Goal: Book appointment/travel/reservation

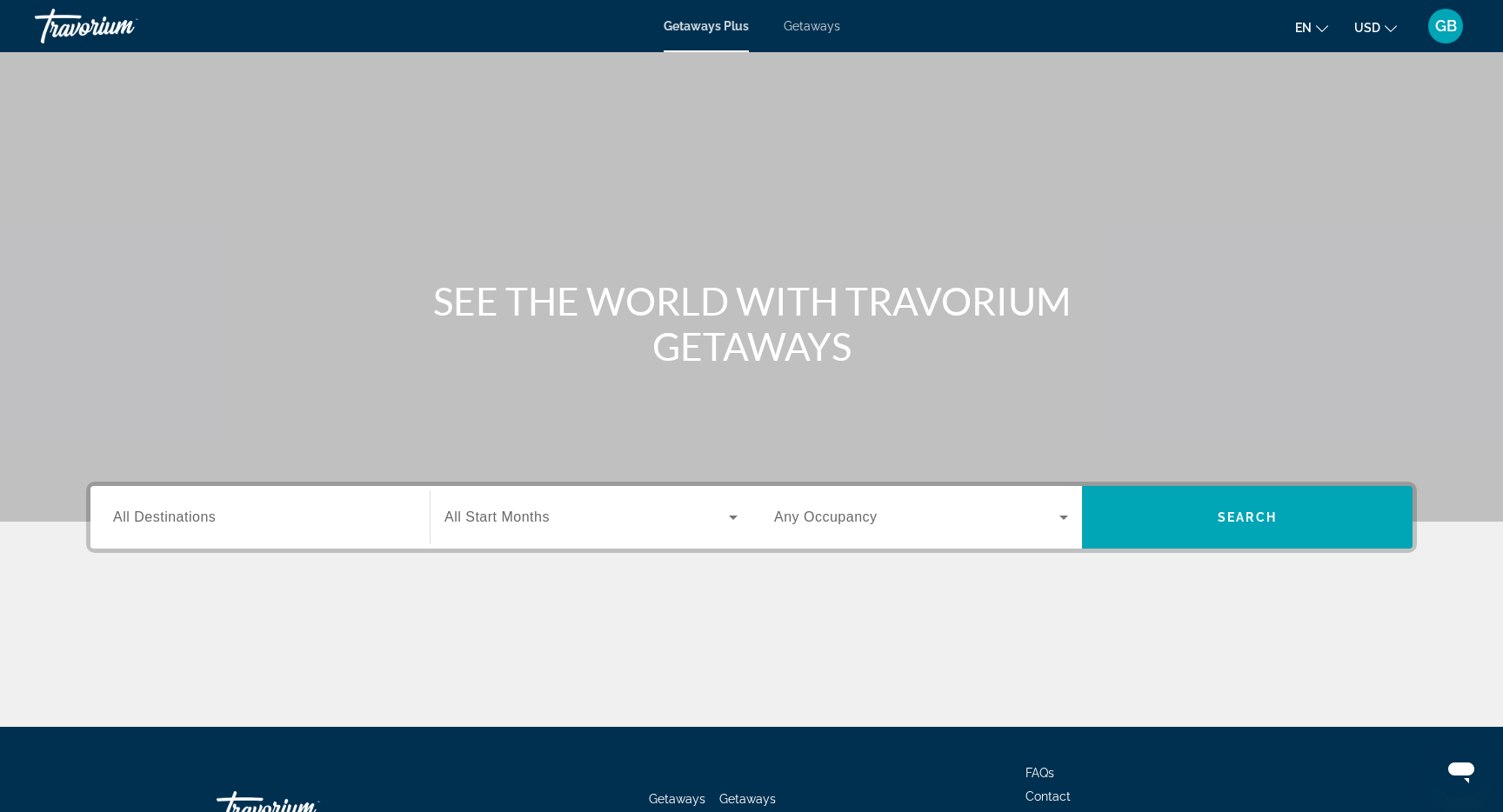
click at [839, 20] on span "Getaways" at bounding box center [812, 26] width 57 height 14
click at [153, 513] on span "All Destinations" at bounding box center [165, 517] width 102 height 15
click at [153, 513] on input "Destination All Destinations" at bounding box center [261, 518] width 294 height 20
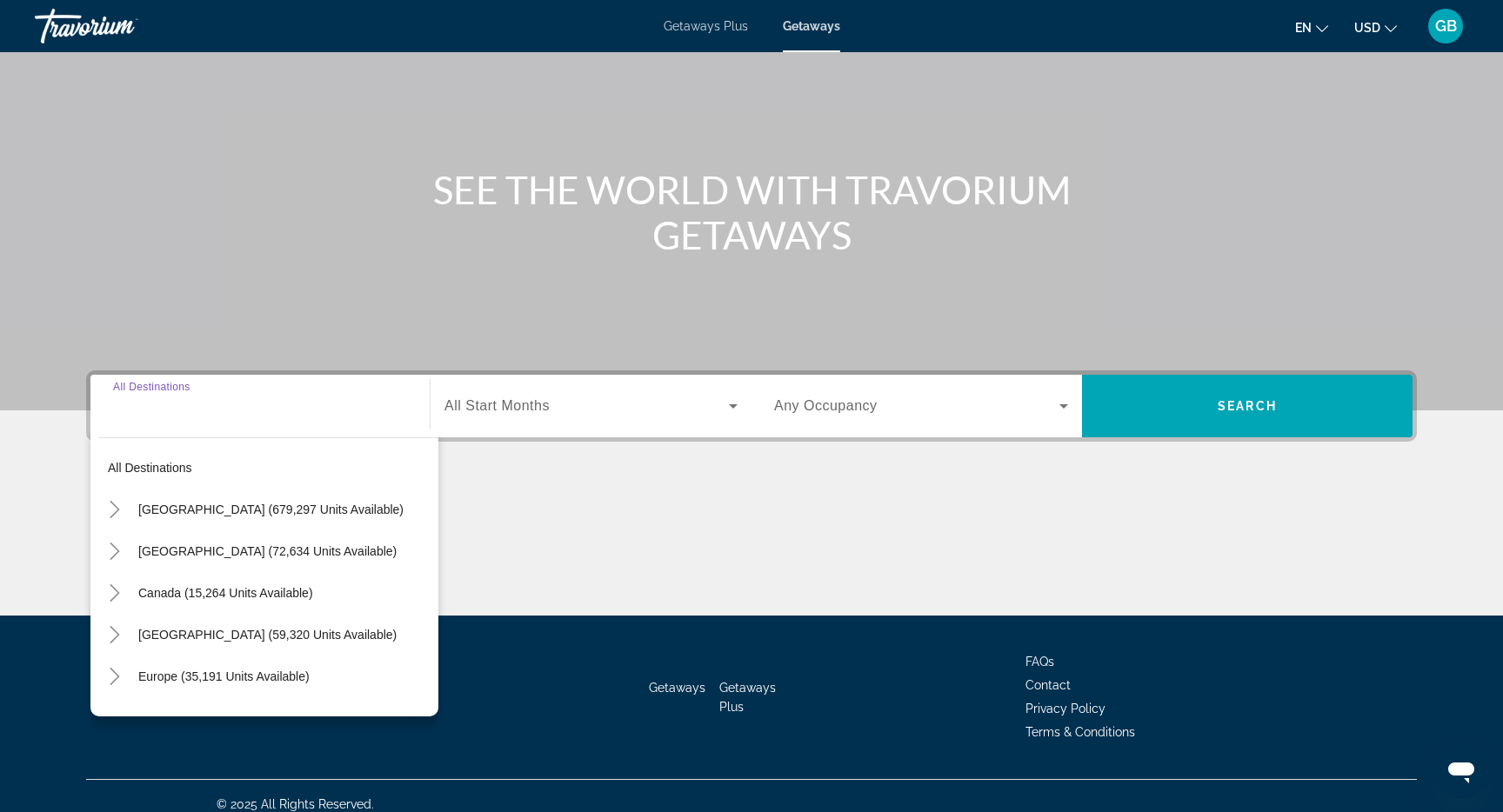
scroll to position [127, 0]
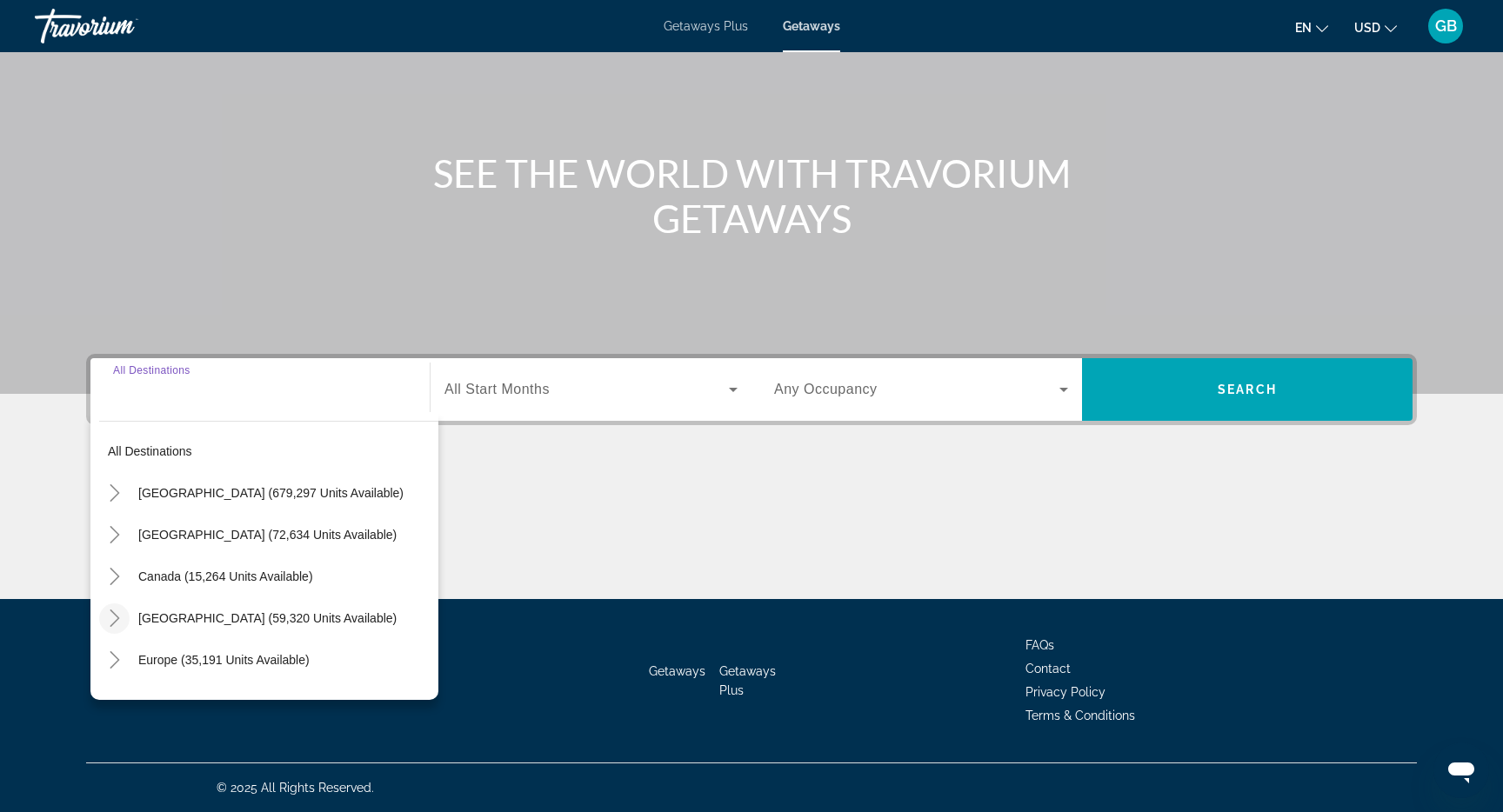
click at [115, 613] on icon "Toggle Caribbean & Atlantic Islands (59,320 units available)" at bounding box center [114, 618] width 18 height 18
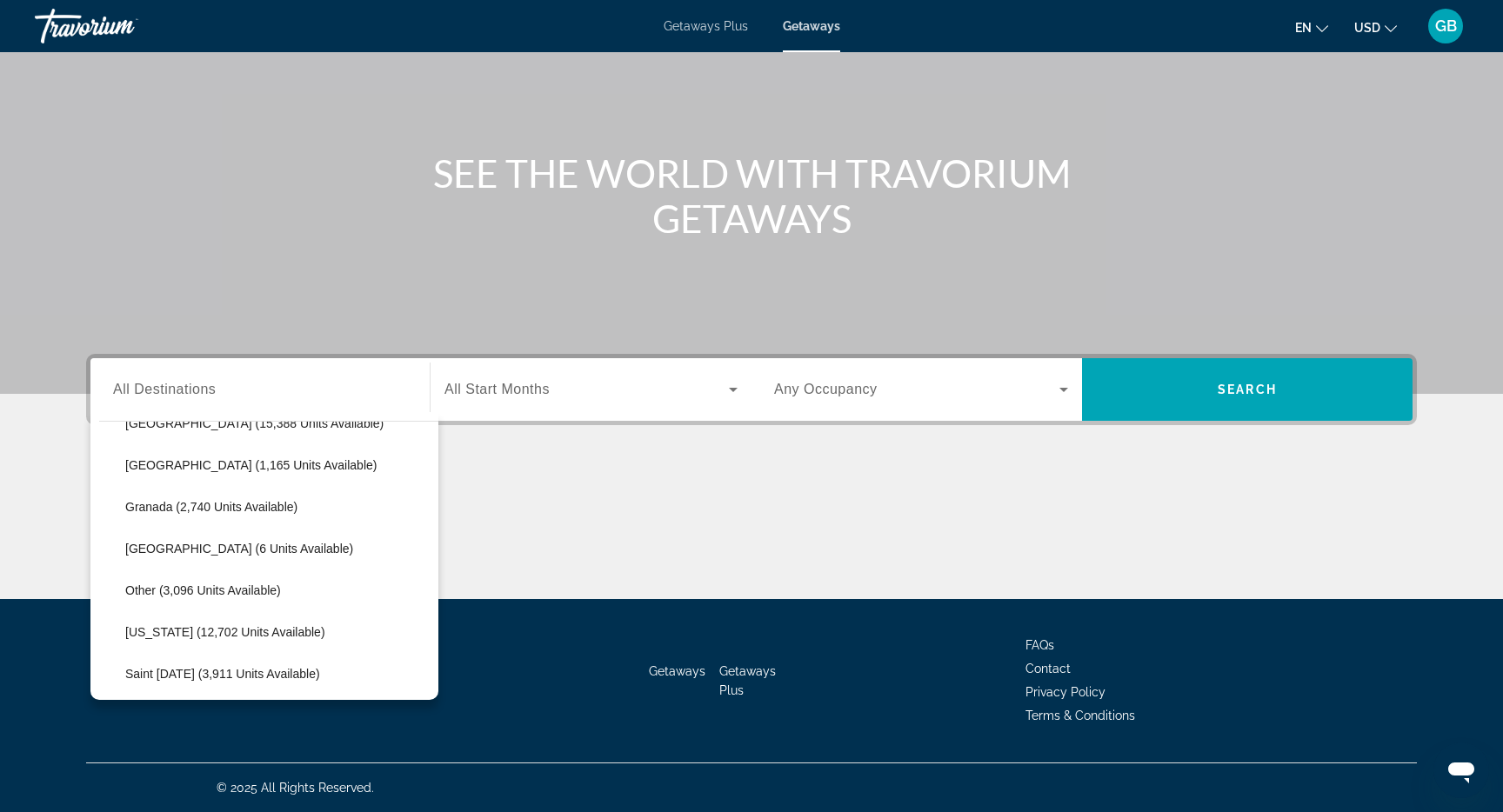
scroll to position [370, 0]
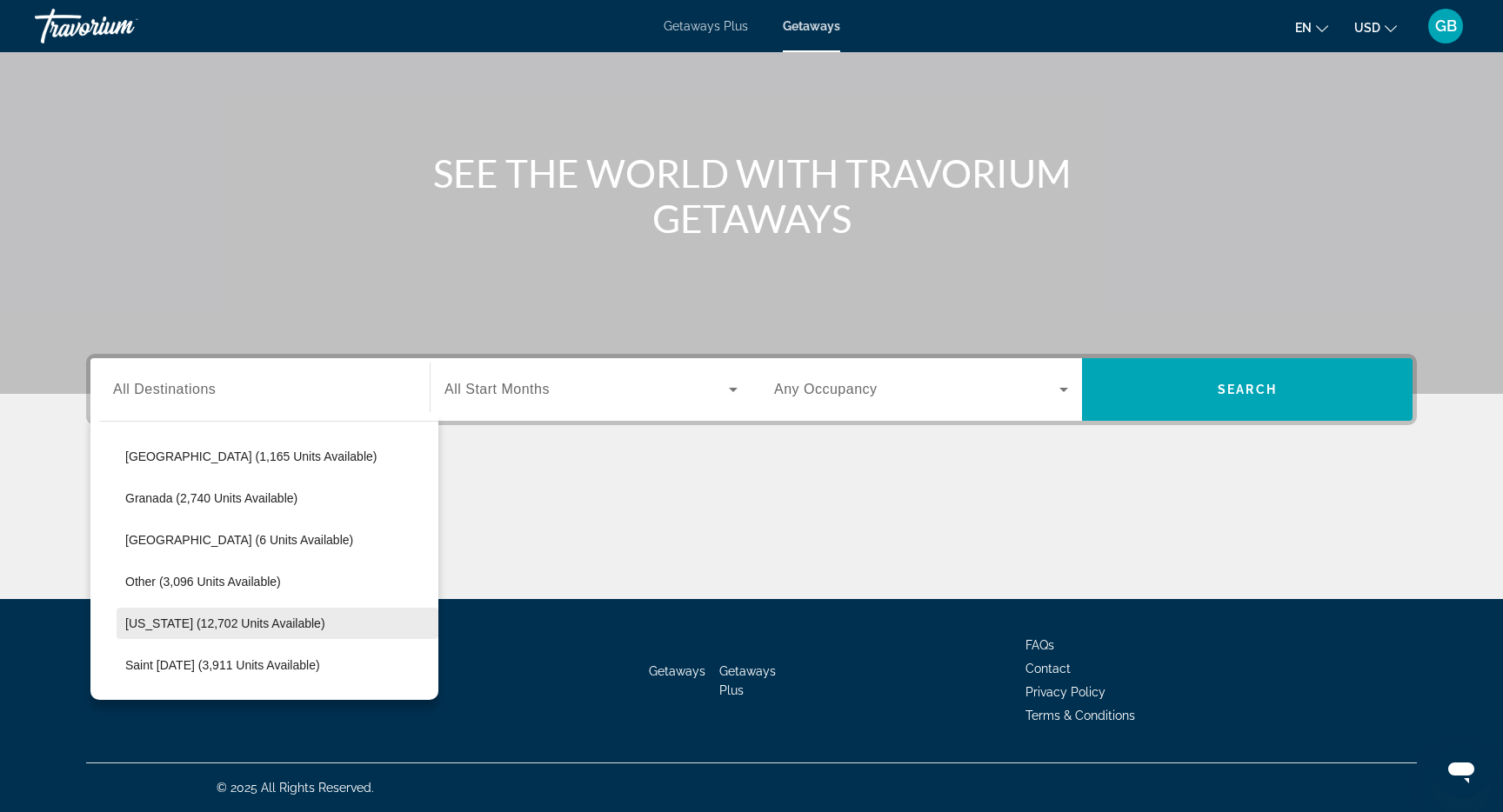
click at [153, 633] on span "Search widget" at bounding box center [277, 623] width 322 height 42
type input "**********"
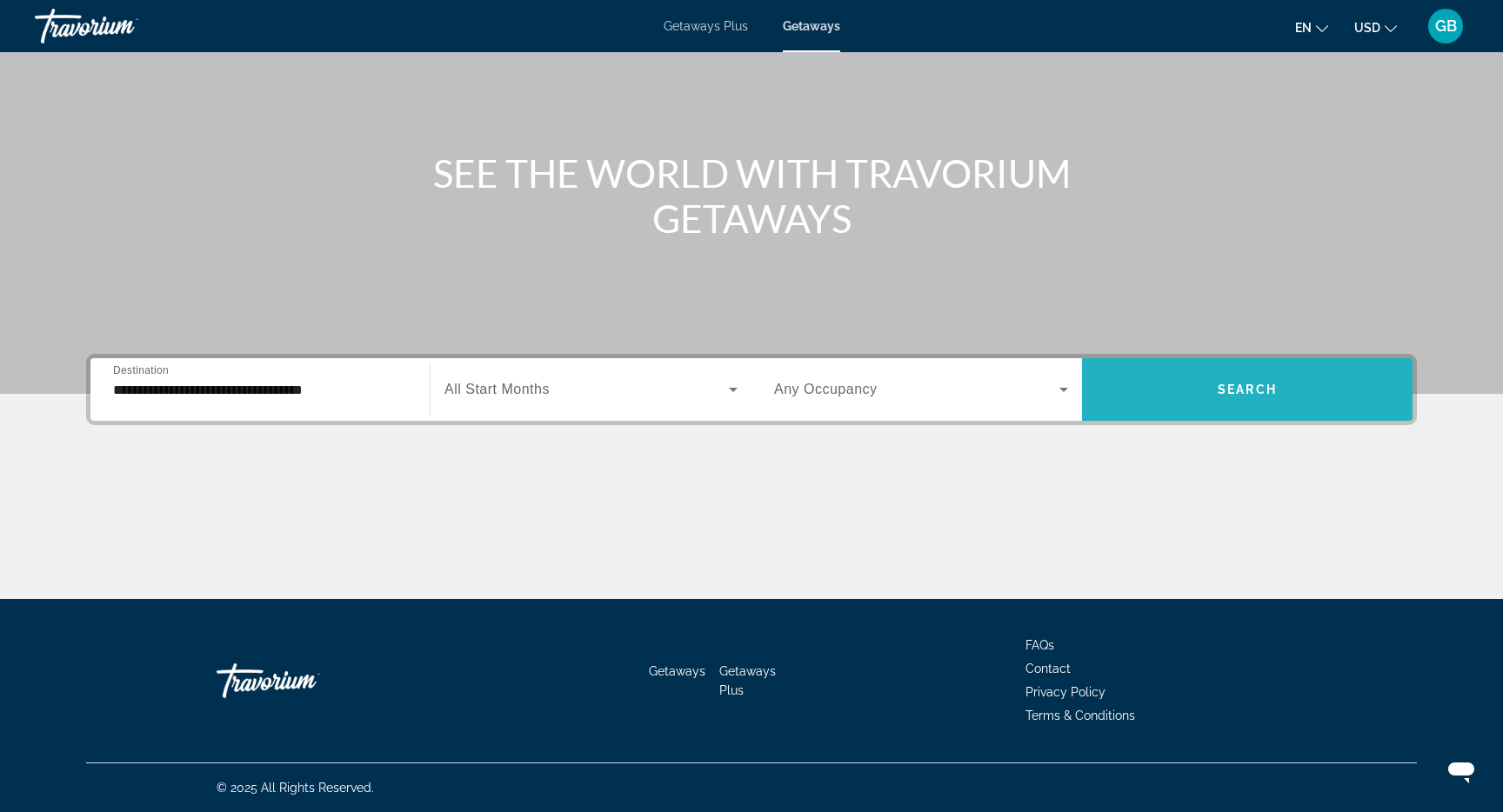
click at [1255, 406] on span "Search widget" at bounding box center [1247, 389] width 330 height 42
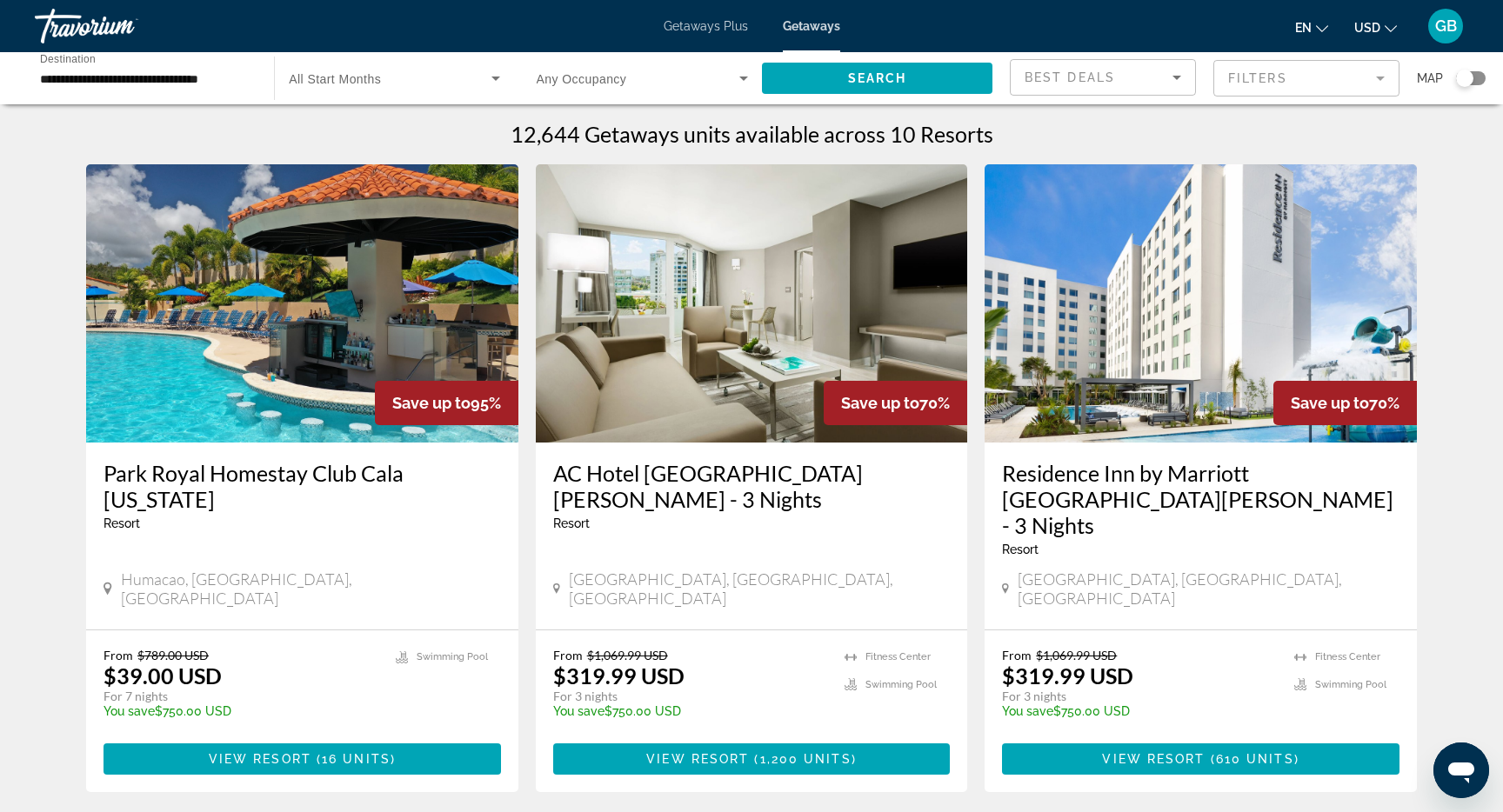
scroll to position [30, 0]
